Goal: Transaction & Acquisition: Download file/media

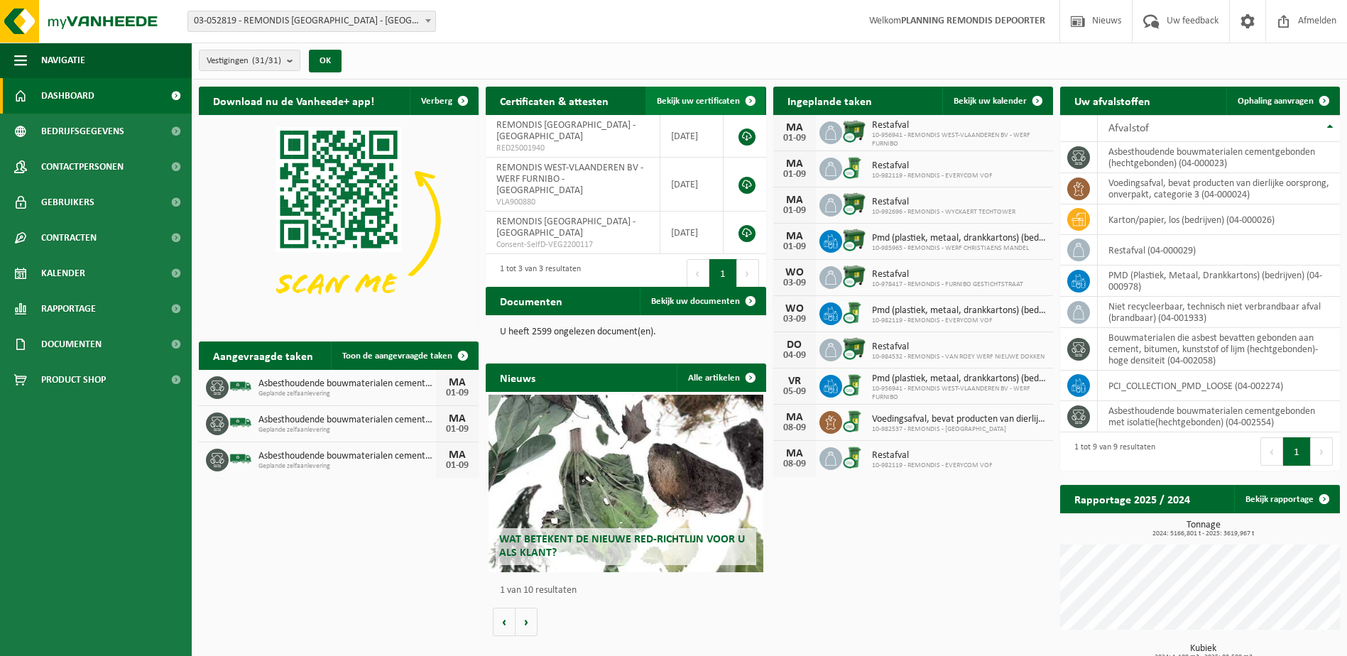
click at [705, 99] on span "Bekijk uw certificaten" at bounding box center [698, 101] width 83 height 9
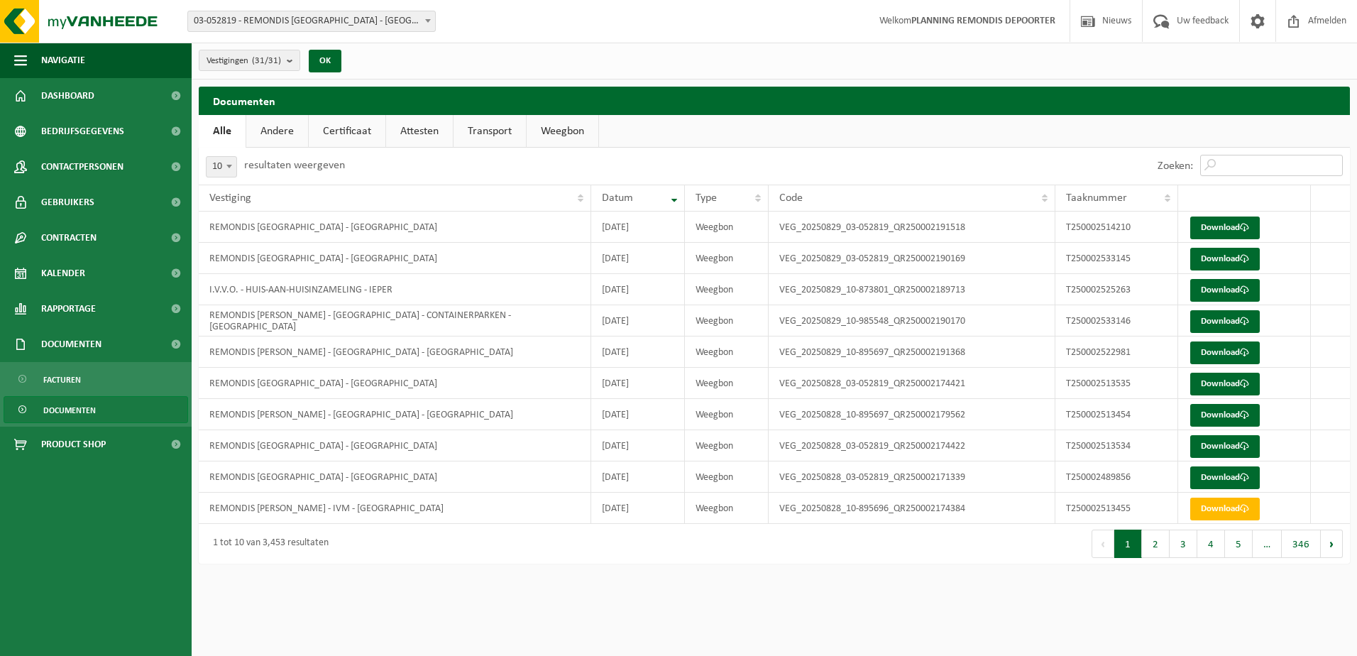
click at [1232, 161] on input "Zoeken:" at bounding box center [1271, 165] width 143 height 21
paste input "T250002502337"
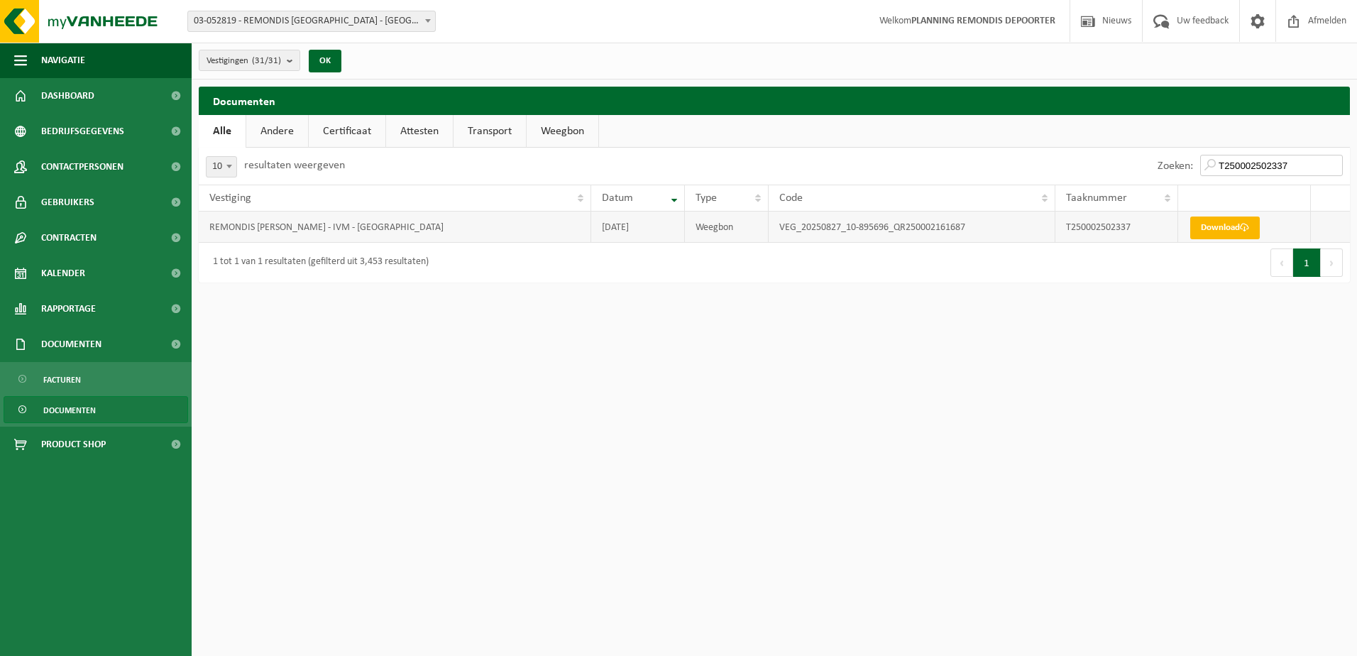
type input "T250002502337"
click at [1214, 228] on link "Download" at bounding box center [1225, 227] width 70 height 23
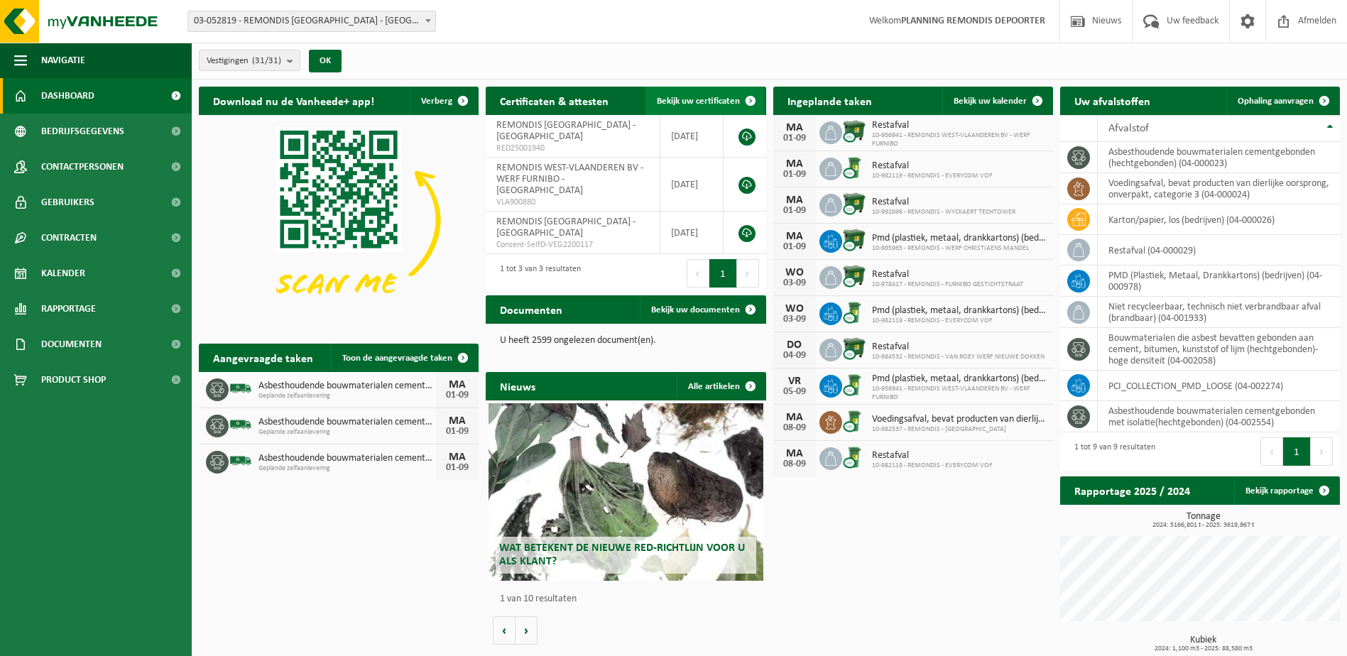
click at [733, 92] on link "Bekijk uw certificaten" at bounding box center [704, 101] width 119 height 28
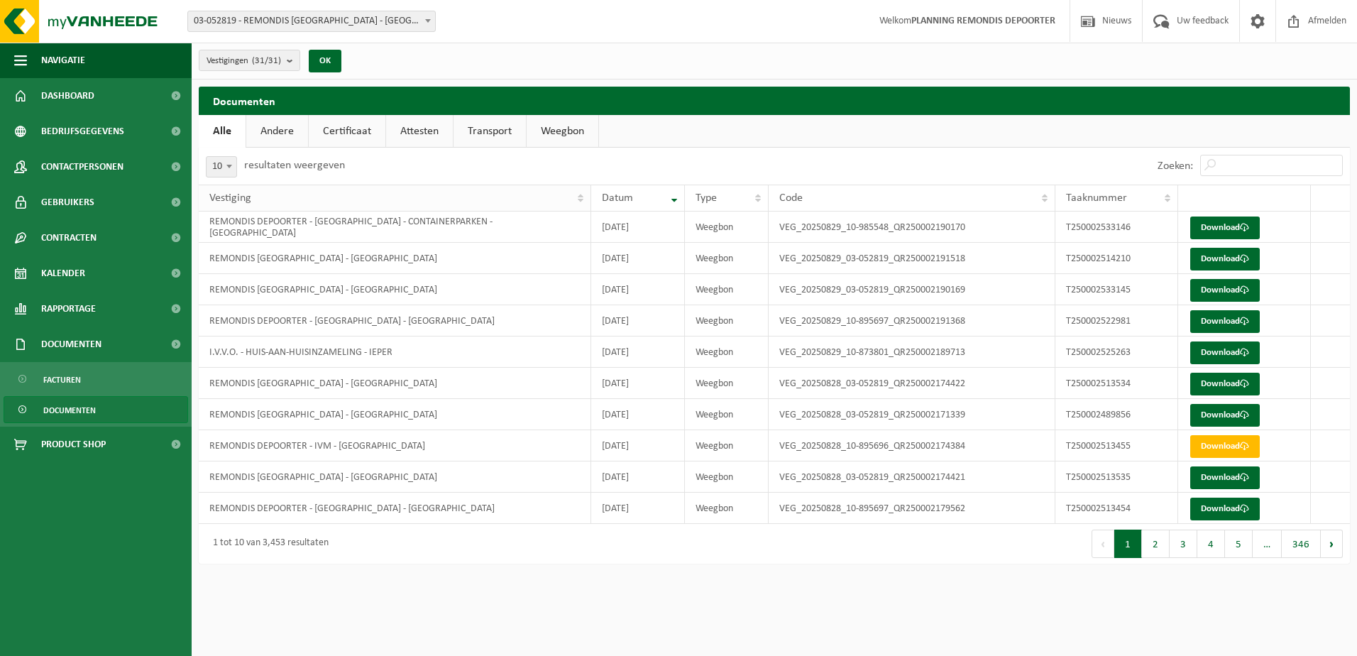
click at [583, 194] on th "Vestiging" at bounding box center [395, 198] width 393 height 27
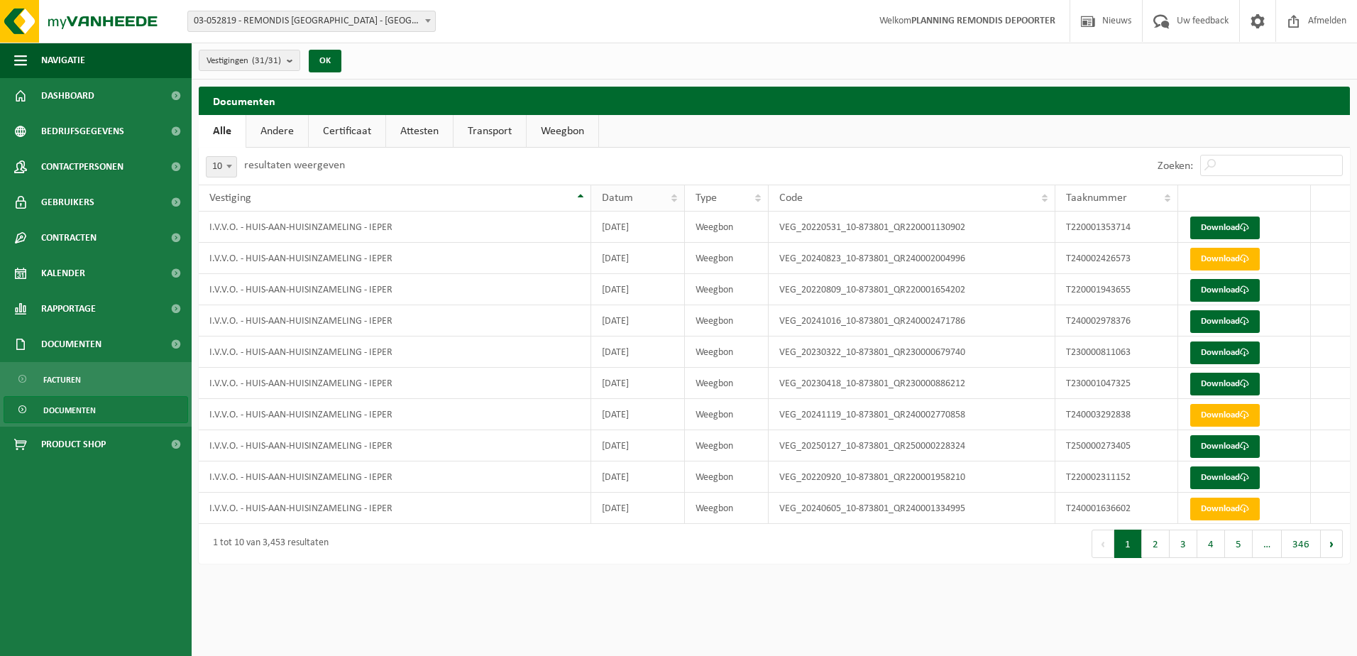
click at [675, 194] on th "Datum" at bounding box center [638, 198] width 94 height 27
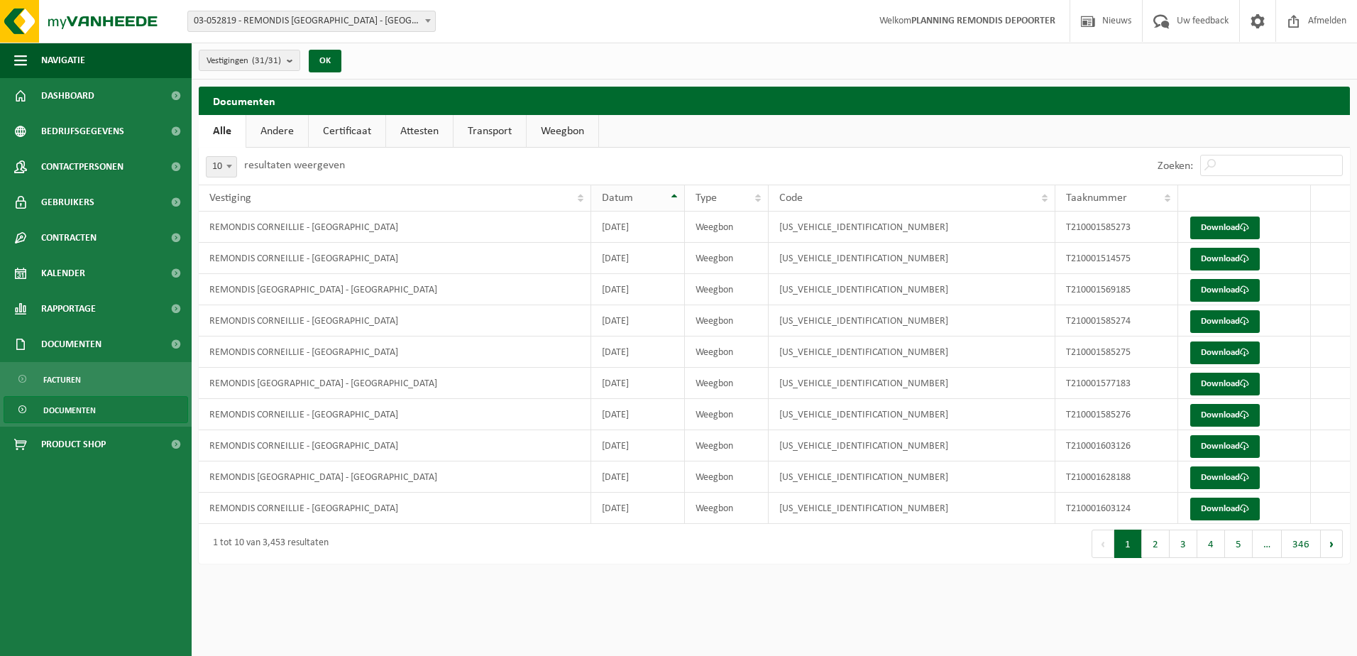
click at [674, 194] on th "Datum" at bounding box center [638, 198] width 94 height 27
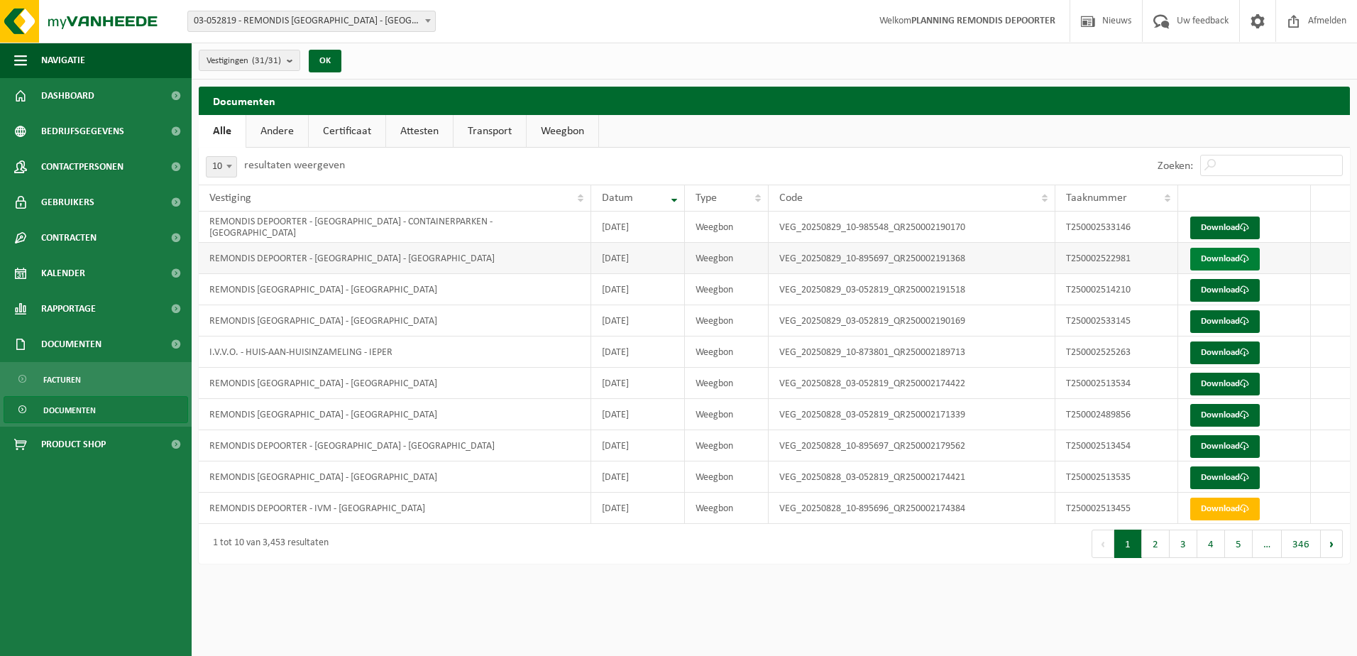
click at [1197, 257] on link "Download" at bounding box center [1225, 259] width 70 height 23
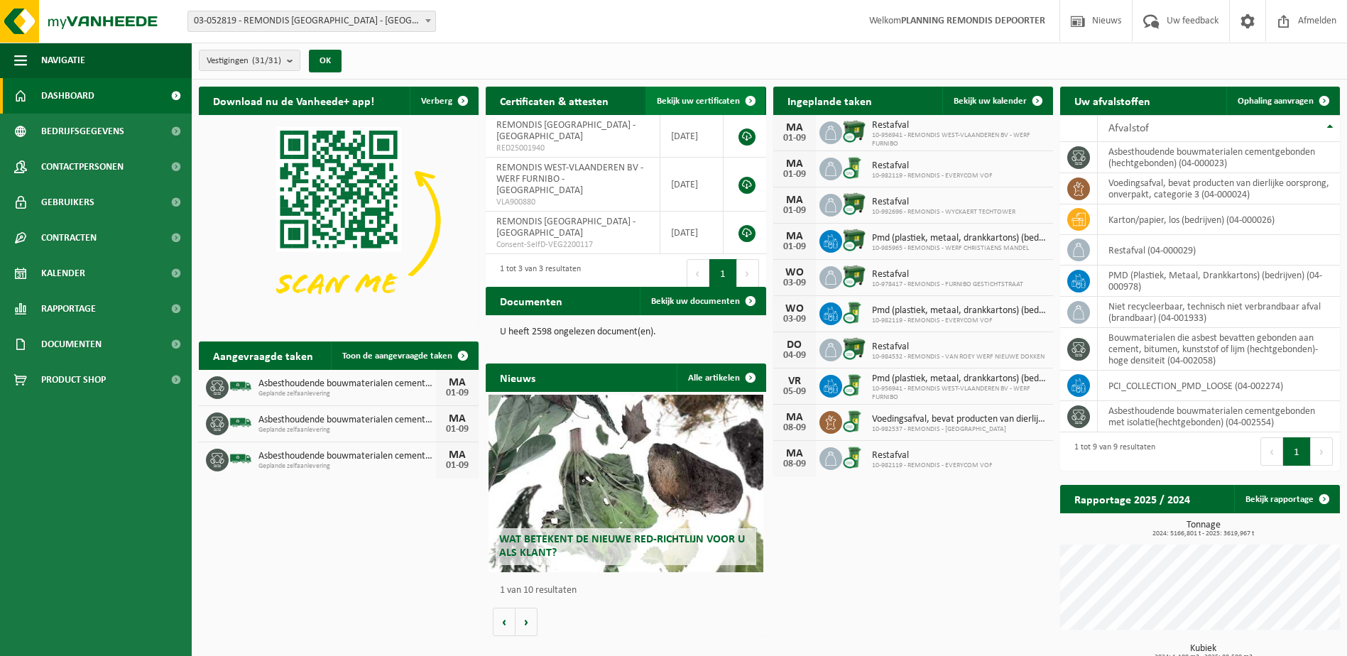
click at [736, 92] on span at bounding box center [750, 101] width 28 height 28
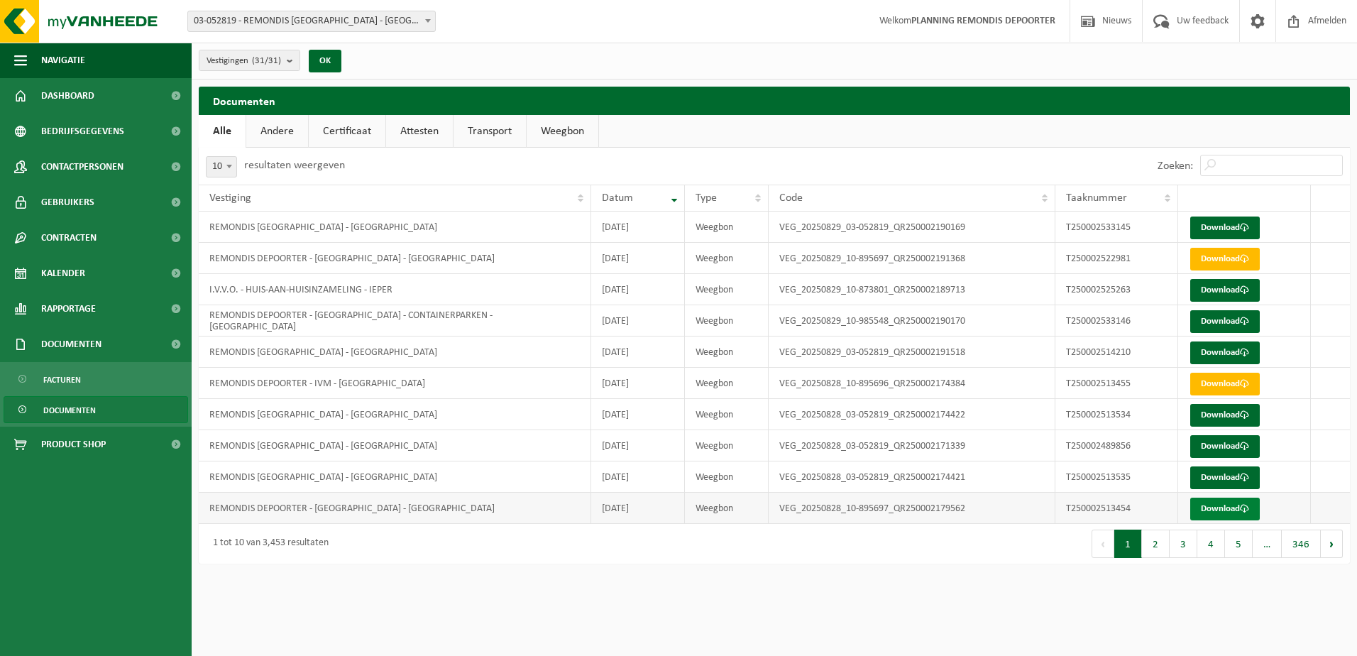
click at [1217, 505] on link "Download" at bounding box center [1225, 509] width 70 height 23
